Goal: Check status: Check status

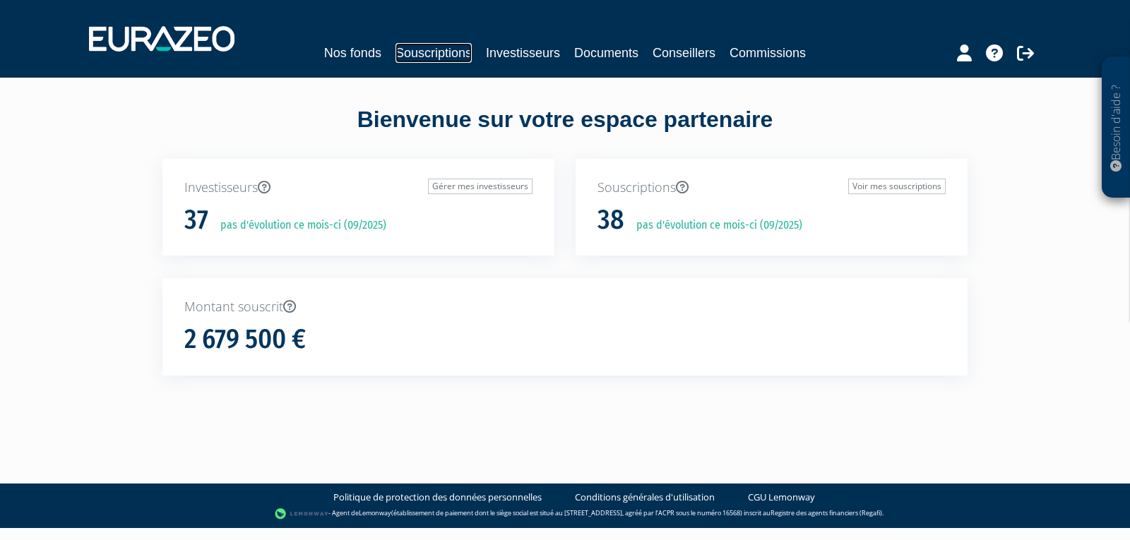
click at [429, 45] on link "Souscriptions" at bounding box center [433, 53] width 76 height 20
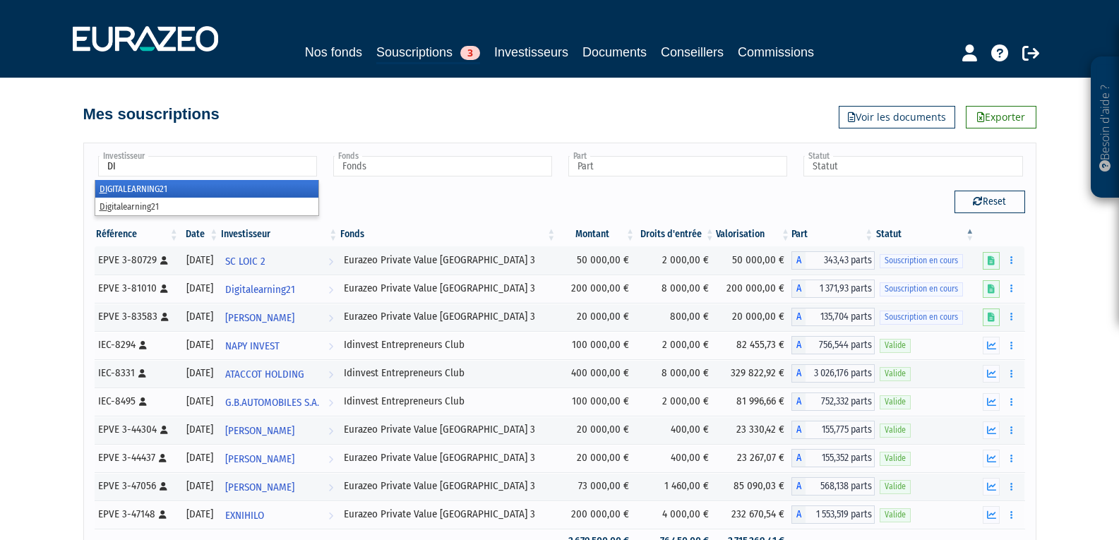
type input "DI"
click at [160, 187] on li "DI GITALEARNING21" at bounding box center [206, 189] width 223 height 18
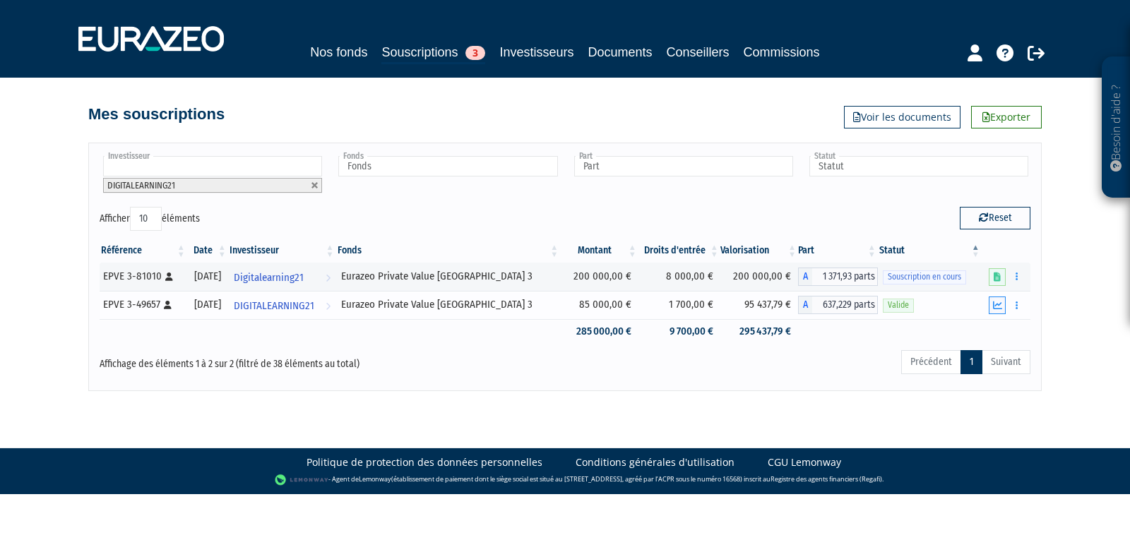
click at [1004, 305] on button "button" at bounding box center [997, 306] width 17 height 18
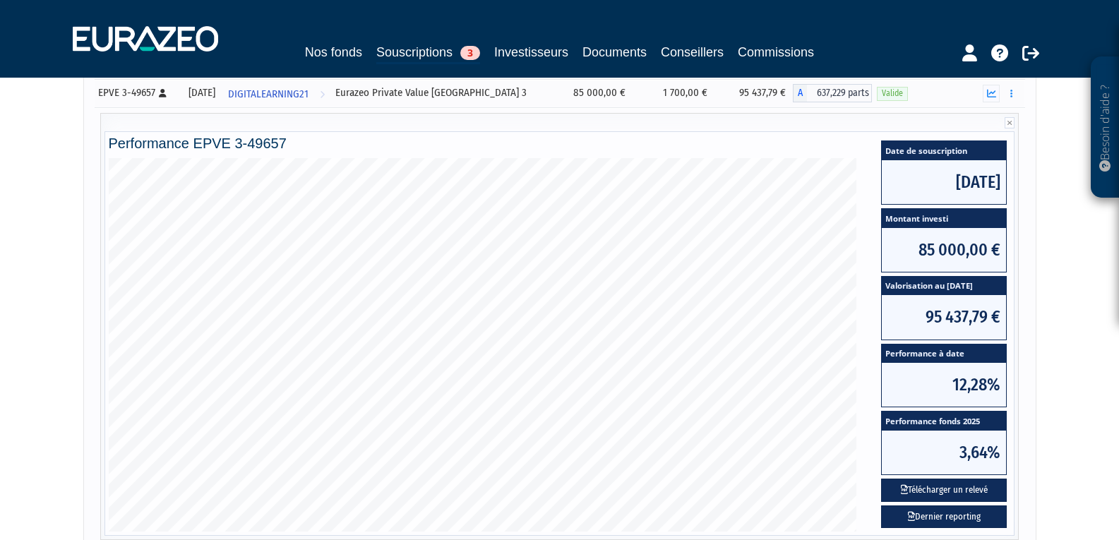
scroll to position [282, 0]
